Goal: Task Accomplishment & Management: Manage account settings

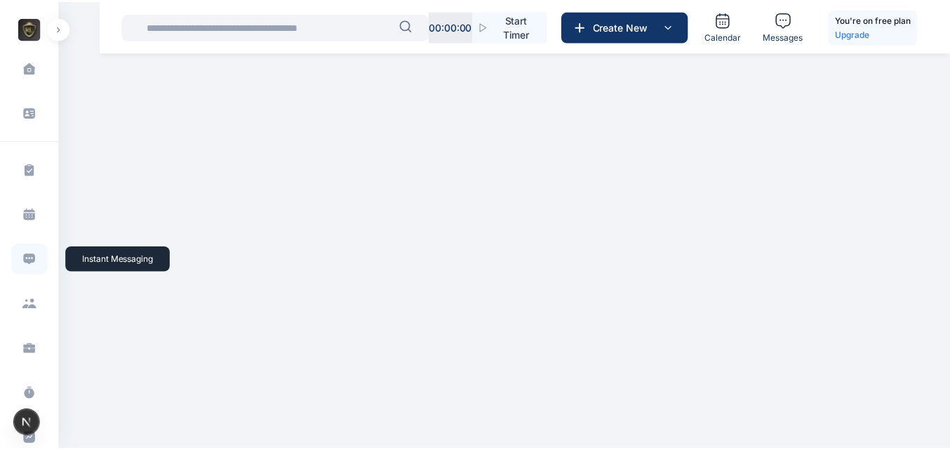
scroll to position [449, 0]
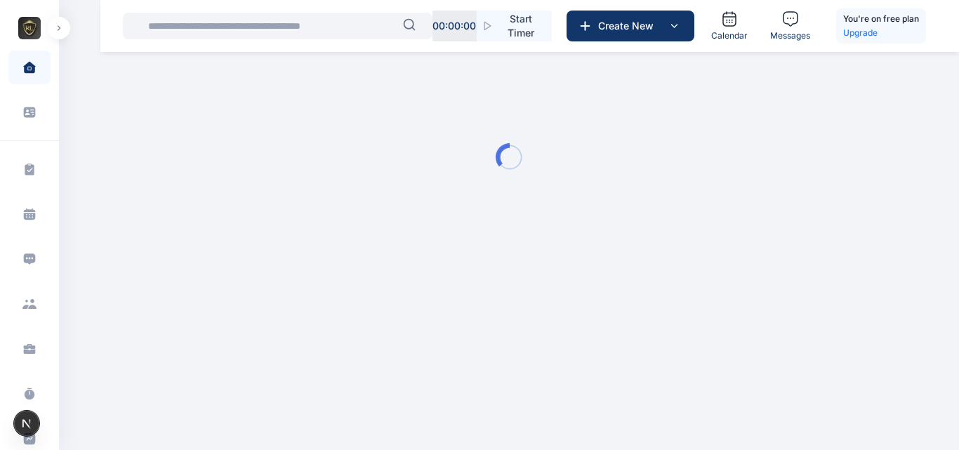
click at [26, 430] on icon "Open Next.js Dev Tools" at bounding box center [29, 423] width 28 height 28
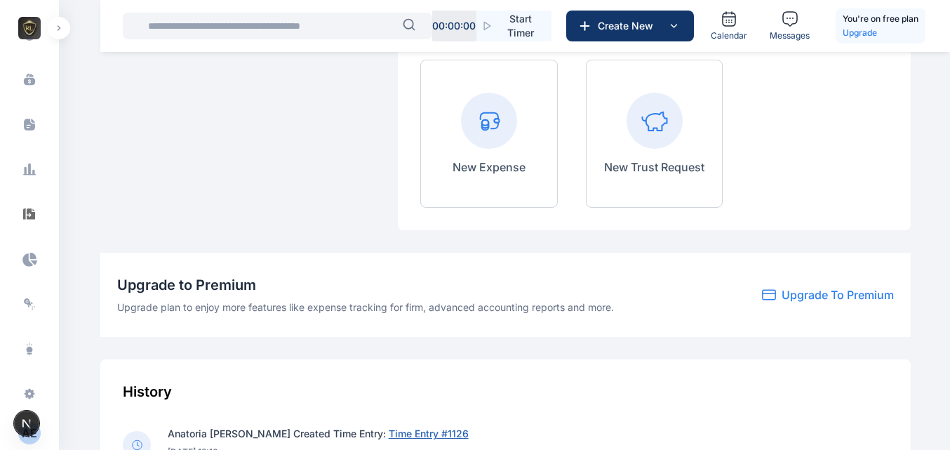
scroll to position [620, 0]
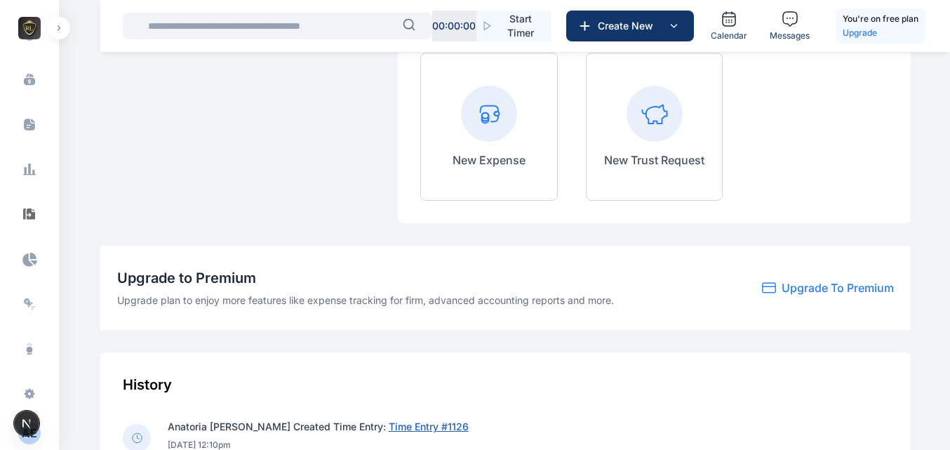
click at [33, 439] on div "A E" at bounding box center [29, 433] width 22 height 17
click at [93, 439] on div "Log out" at bounding box center [116, 433] width 105 height 31
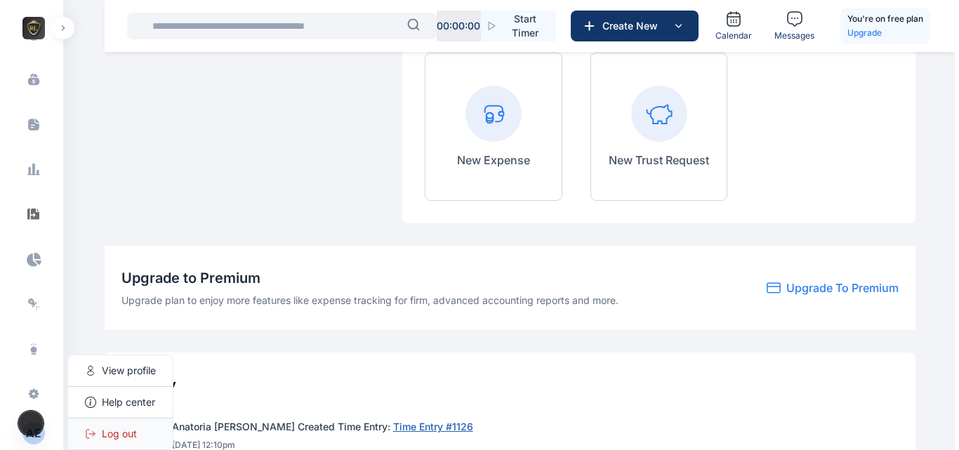
scroll to position [0, 0]
